Goal: Navigation & Orientation: Find specific page/section

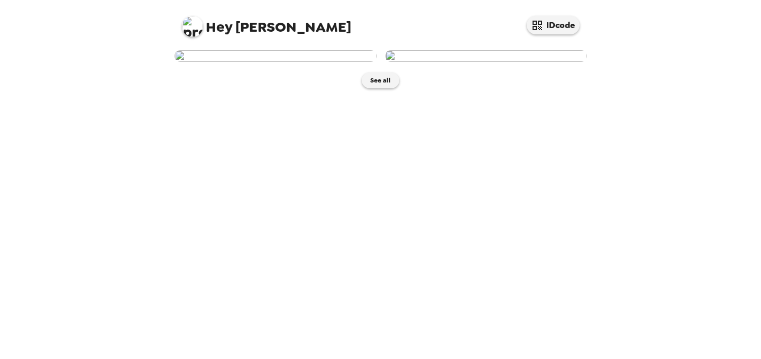
click at [149, 169] on div "Hey Ray IDcode See all" at bounding box center [380, 179] width 761 height 359
click at [497, 62] on img at bounding box center [486, 56] width 202 height 12
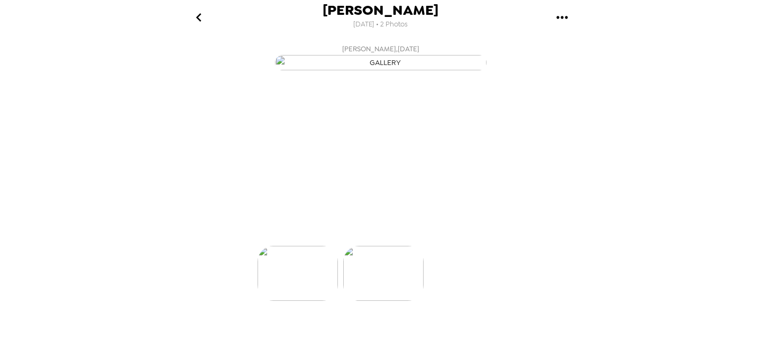
scroll to position [0, 85]
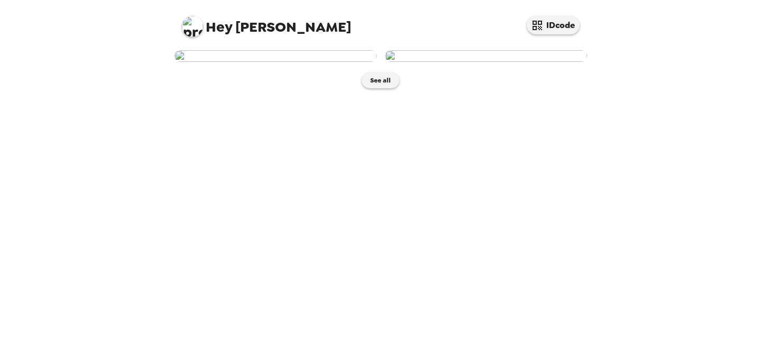
click at [270, 62] on img at bounding box center [275, 56] width 202 height 12
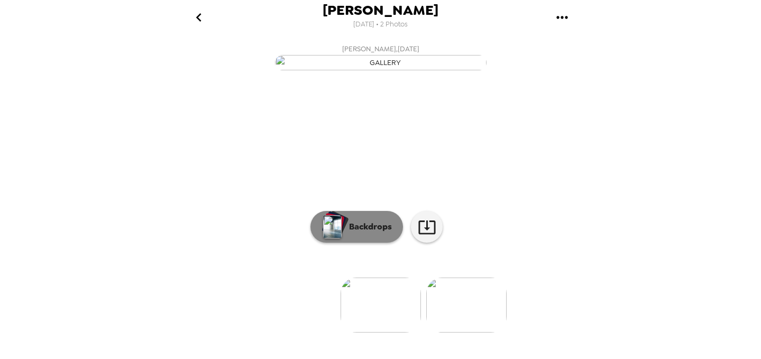
click at [357, 243] on button "Backdrops" at bounding box center [356, 227] width 92 height 32
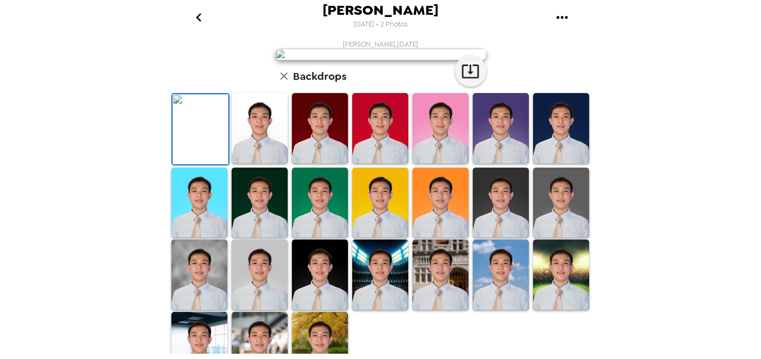
click at [196, 12] on icon "go back" at bounding box center [198, 17] width 17 height 17
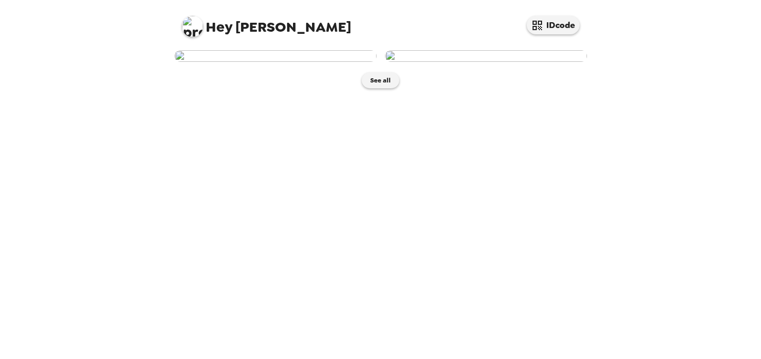
click at [129, 182] on div "Hey Ray IDcode See all" at bounding box center [380, 179] width 761 height 359
click at [551, 29] on button "IDcode" at bounding box center [552, 25] width 53 height 18
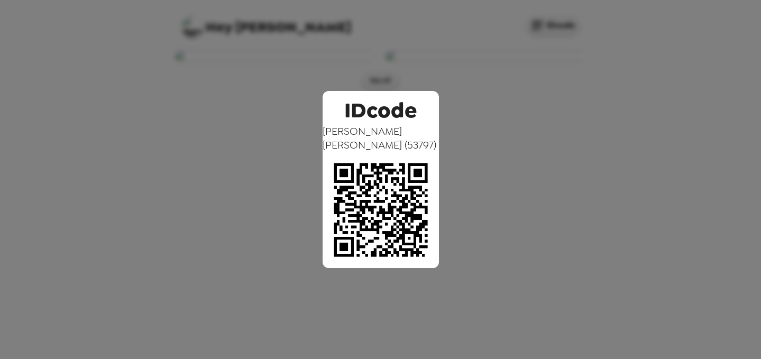
click at [479, 65] on div "IDcode [PERSON_NAME] ( 53797 )" at bounding box center [380, 179] width 761 height 359
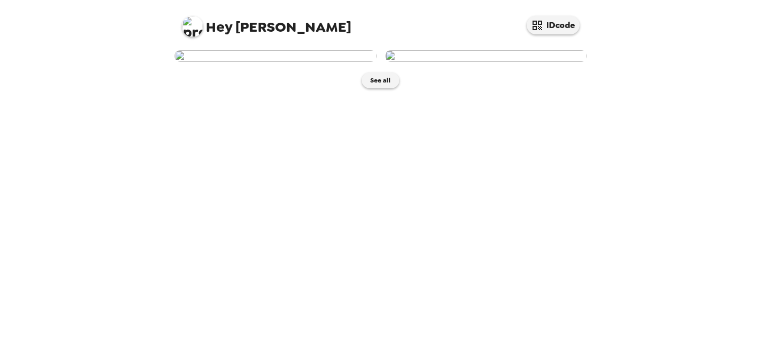
click at [230, 26] on span "Hey" at bounding box center [219, 26] width 26 height 19
click at [386, 88] on button "See all" at bounding box center [381, 80] width 38 height 16
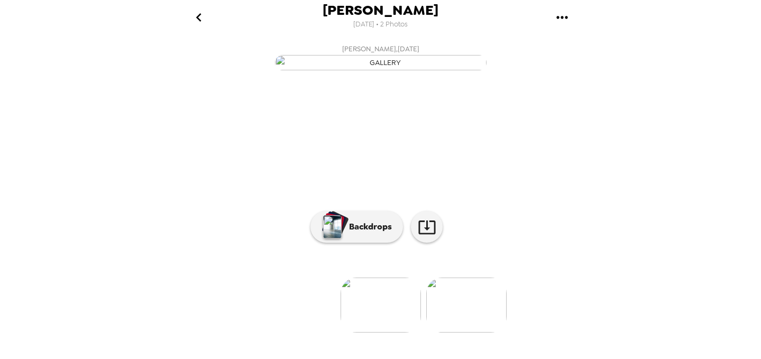
click at [570, 16] on button "gallery menu" at bounding box center [562, 17] width 34 height 34
click at [200, 18] on div at bounding box center [380, 179] width 761 height 359
click at [200, 18] on icon "go back" at bounding box center [198, 17] width 17 height 17
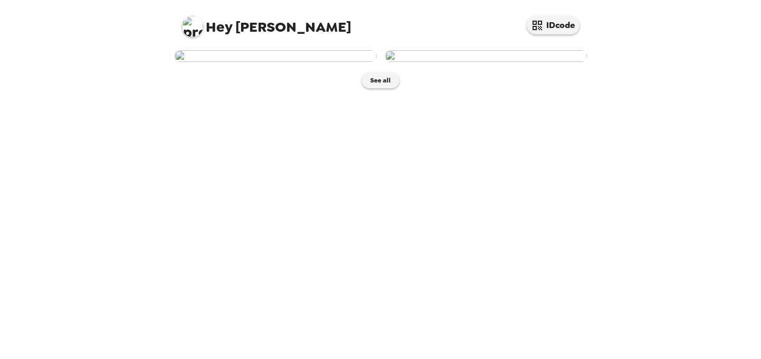
click at [247, 37] on div "Hey Ray IDcode" at bounding box center [380, 22] width 423 height 45
click at [238, 29] on span "Hey [PERSON_NAME]" at bounding box center [266, 23] width 169 height 24
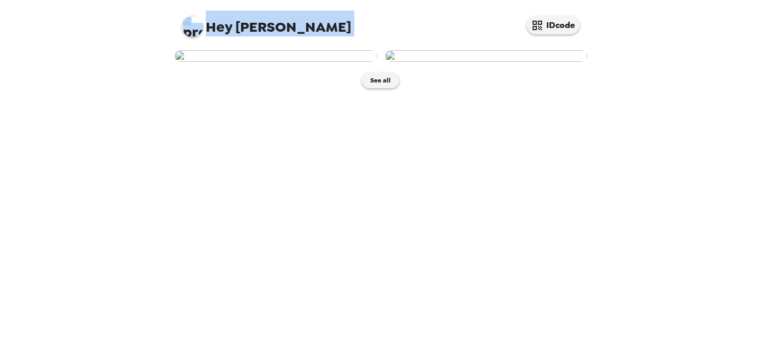
click at [238, 29] on span "Hey [PERSON_NAME]" at bounding box center [266, 23] width 169 height 24
click at [170, 62] on div at bounding box center [271, 52] width 210 height 20
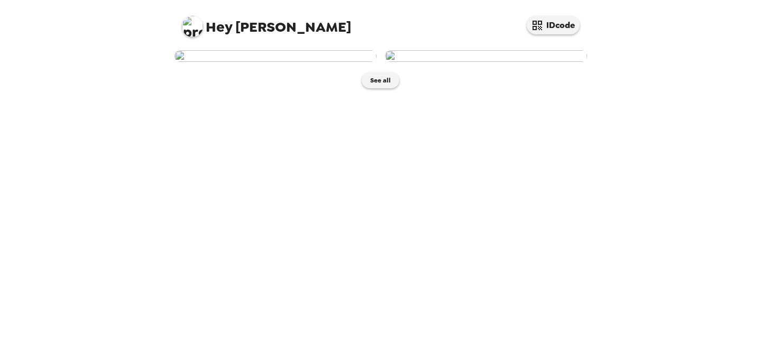
click at [132, 152] on div "Hey Ray IDcode See all" at bounding box center [380, 179] width 761 height 359
